Goal: Task Accomplishment & Management: Complete application form

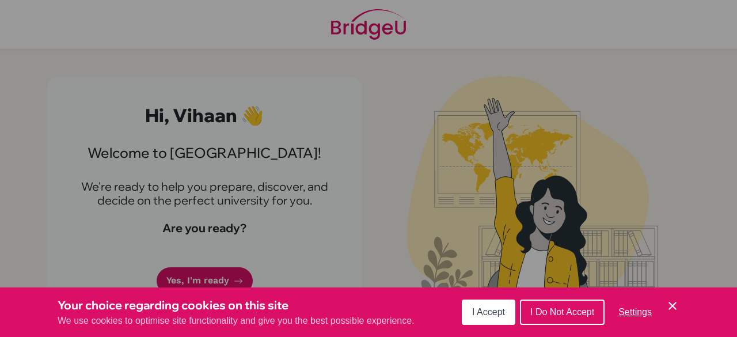
click at [672, 309] on icon "Cookie Control Close Icon" at bounding box center [673, 306] width 14 height 14
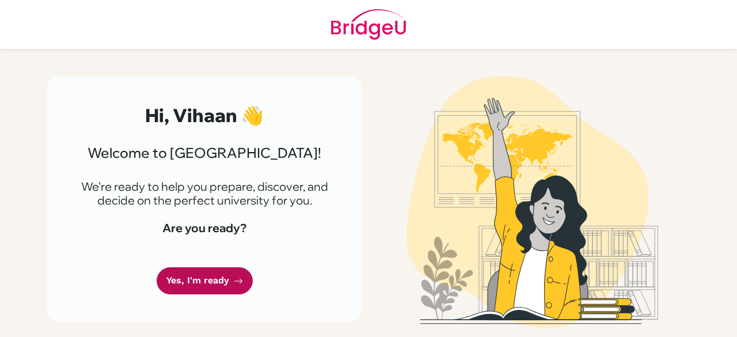
click at [235, 277] on icon at bounding box center [238, 281] width 9 height 9
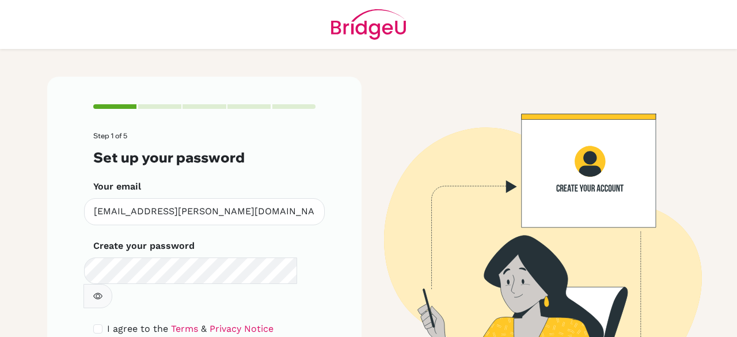
click at [103, 292] on icon "button" at bounding box center [97, 296] width 9 height 9
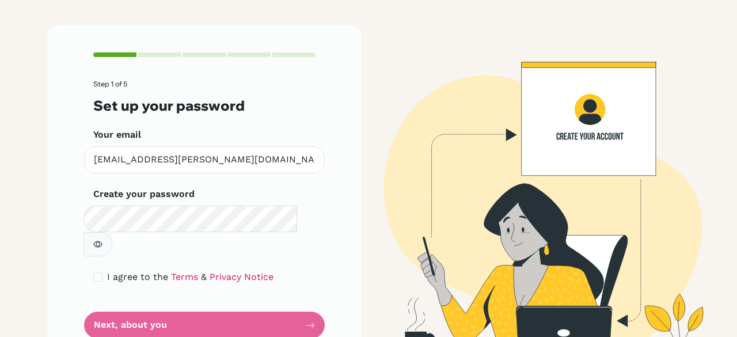
scroll to position [56, 0]
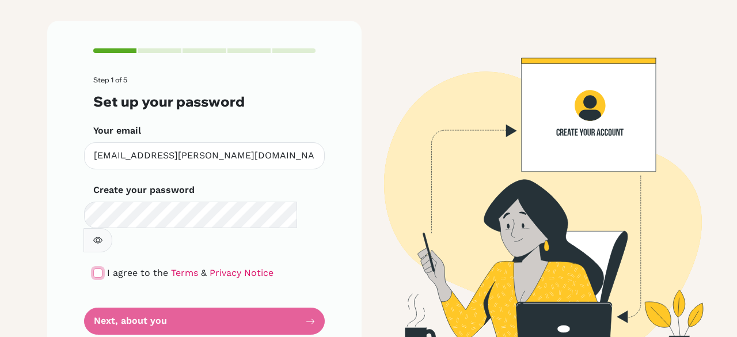
click at [93, 268] on input "checkbox" at bounding box center [97, 272] width 9 height 9
checkbox input "true"
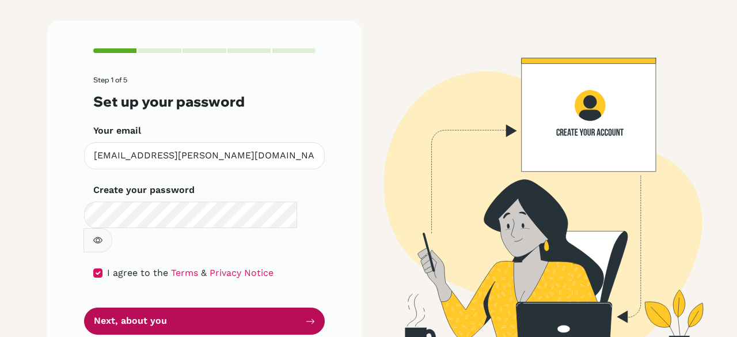
click at [138, 308] on button "Next, about you" at bounding box center [204, 321] width 241 height 27
